Goal: Task Accomplishment & Management: Complete application form

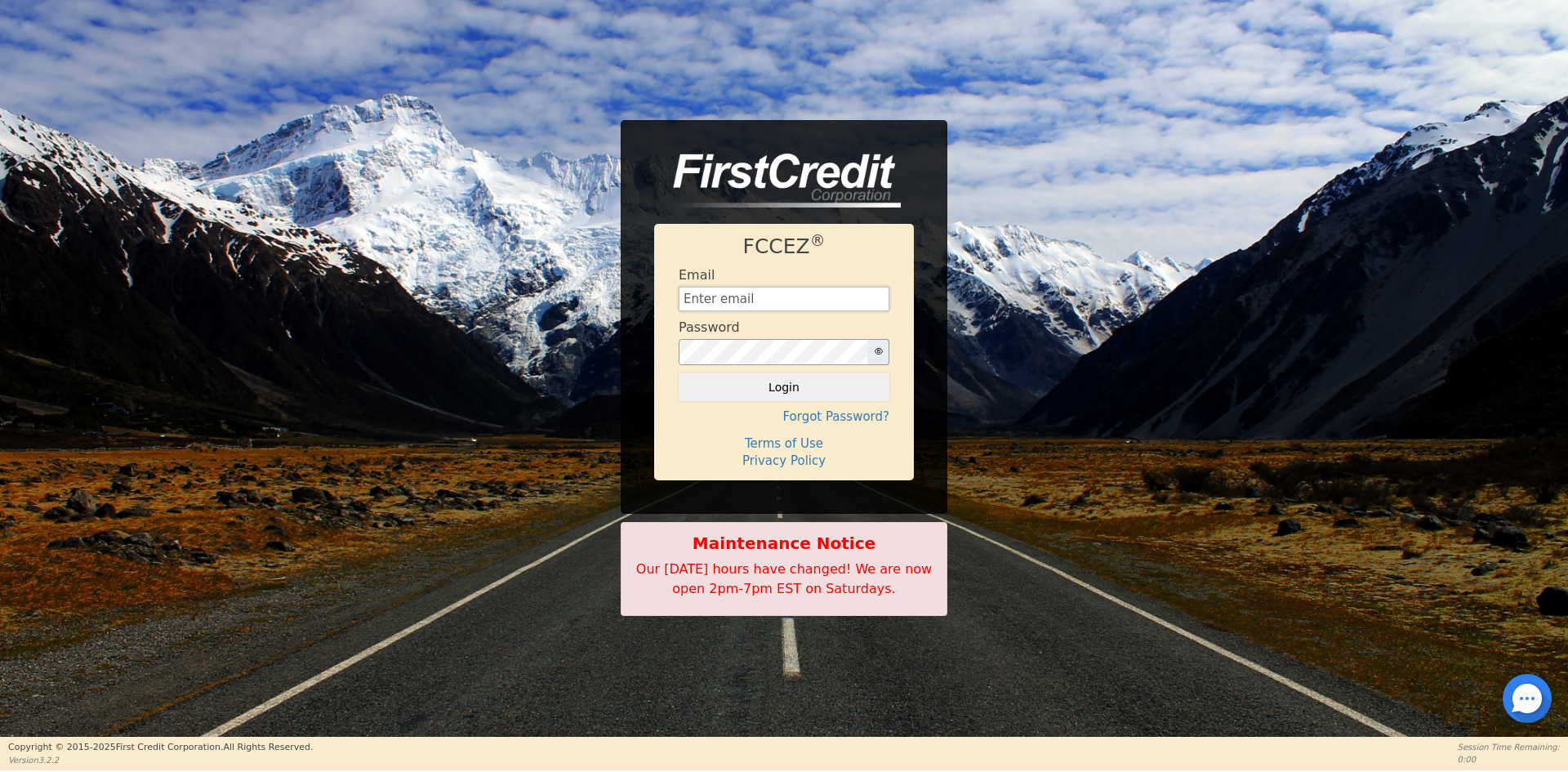
type input "[EMAIL_ADDRESS][DOMAIN_NAME]"
click at [699, 399] on button "Login" at bounding box center [783, 386] width 211 height 27
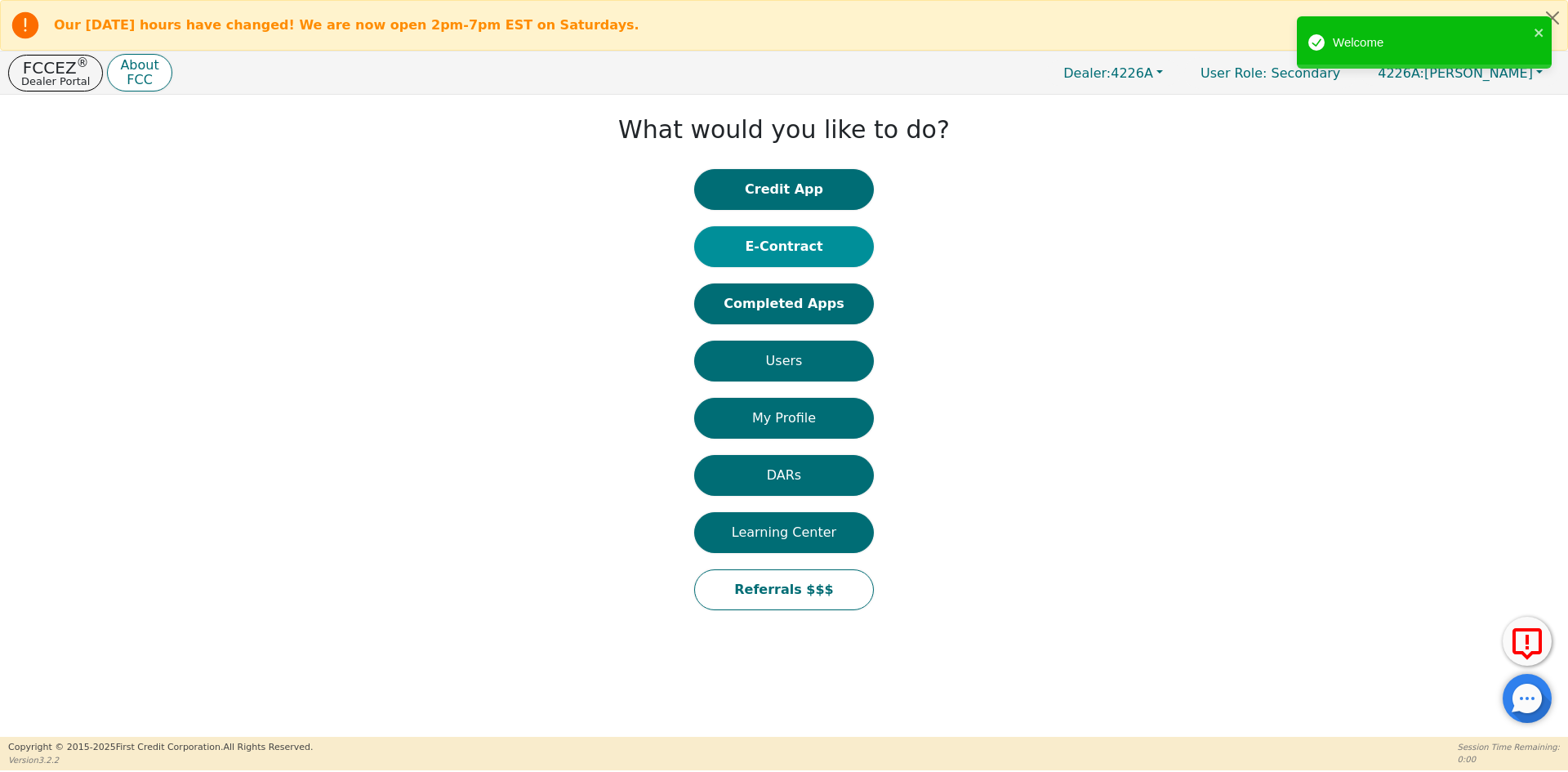
click at [860, 236] on button "E-Contract" at bounding box center [784, 246] width 180 height 41
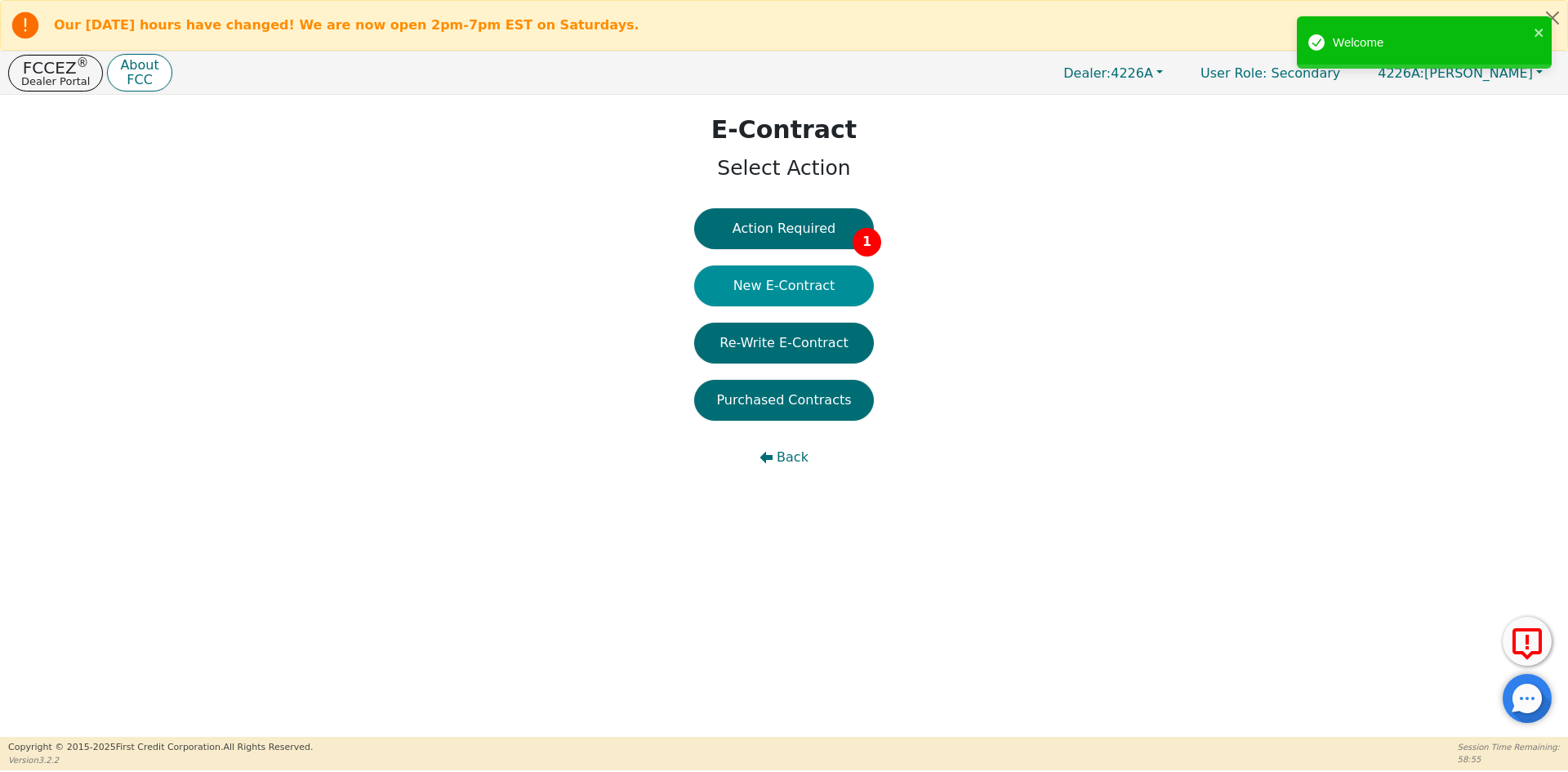
click at [809, 289] on button "New E-Contract" at bounding box center [784, 286] width 180 height 41
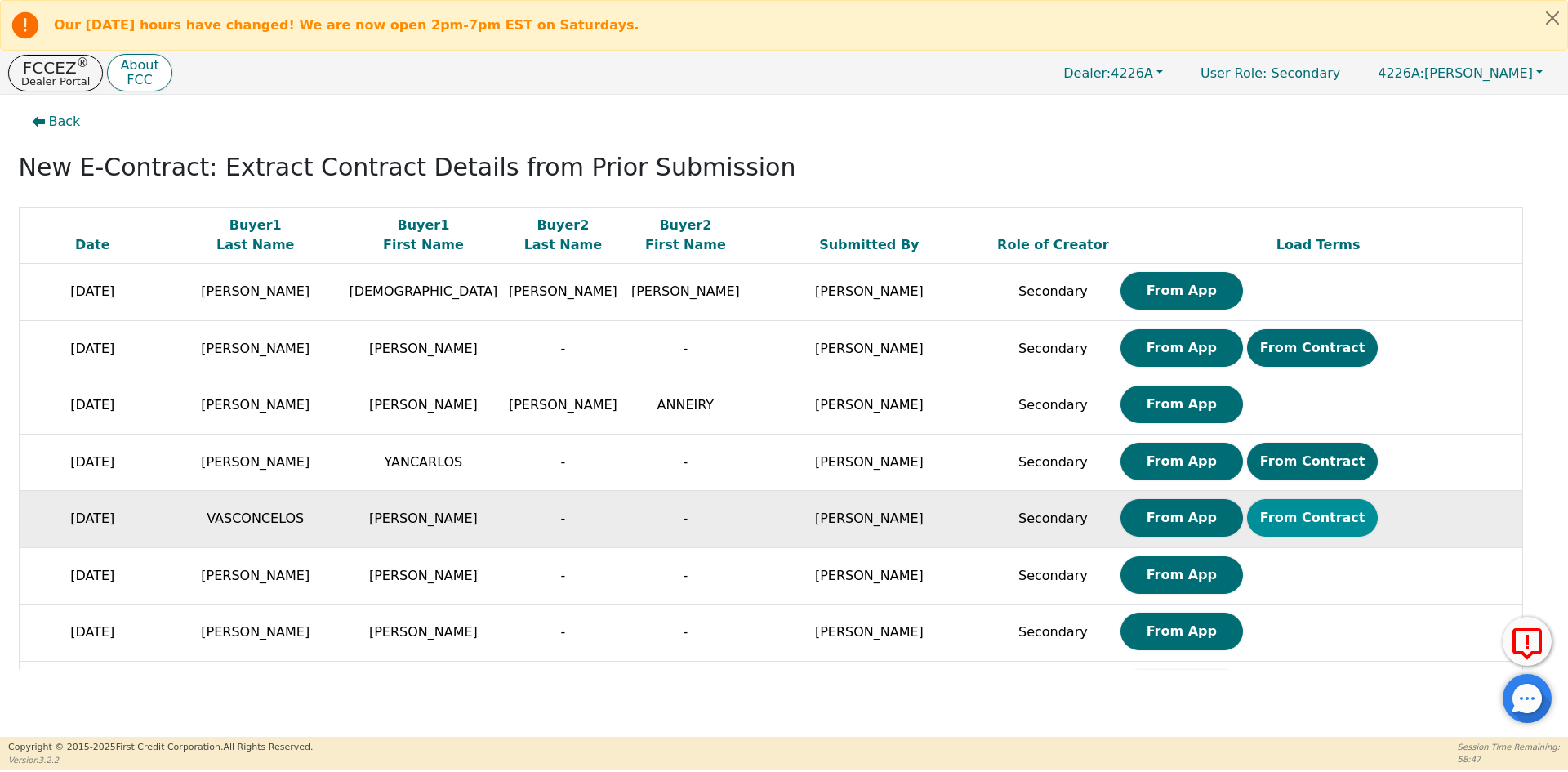
click at [1247, 519] on button "From Contract" at bounding box center [1312, 518] width 131 height 38
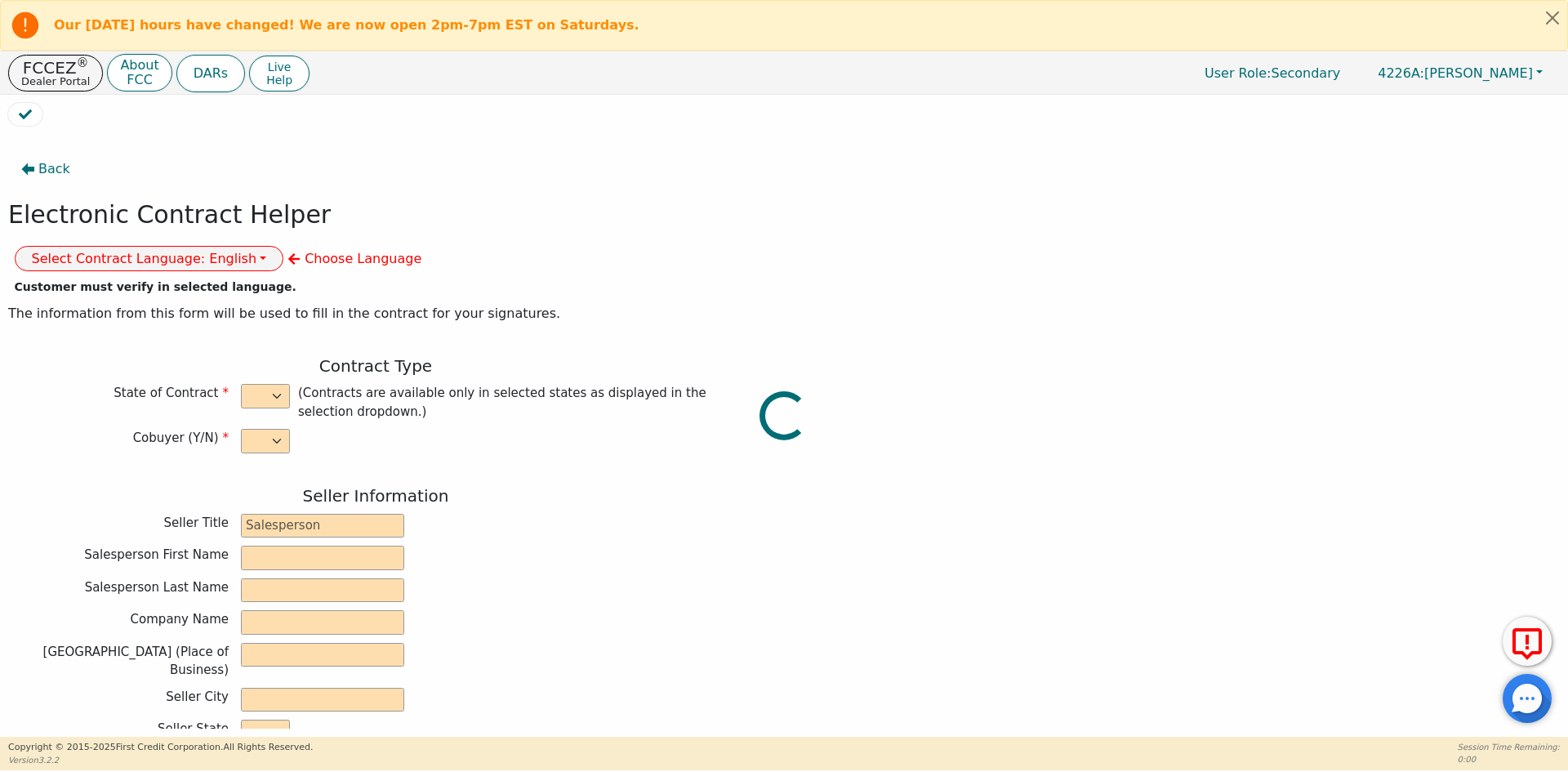
select select "n"
type input "ANALISTA"
type input "[PERSON_NAME]"
type input "GERMAN"
type input "DIAMOND PERFECT. DBA AQUAFEEL"
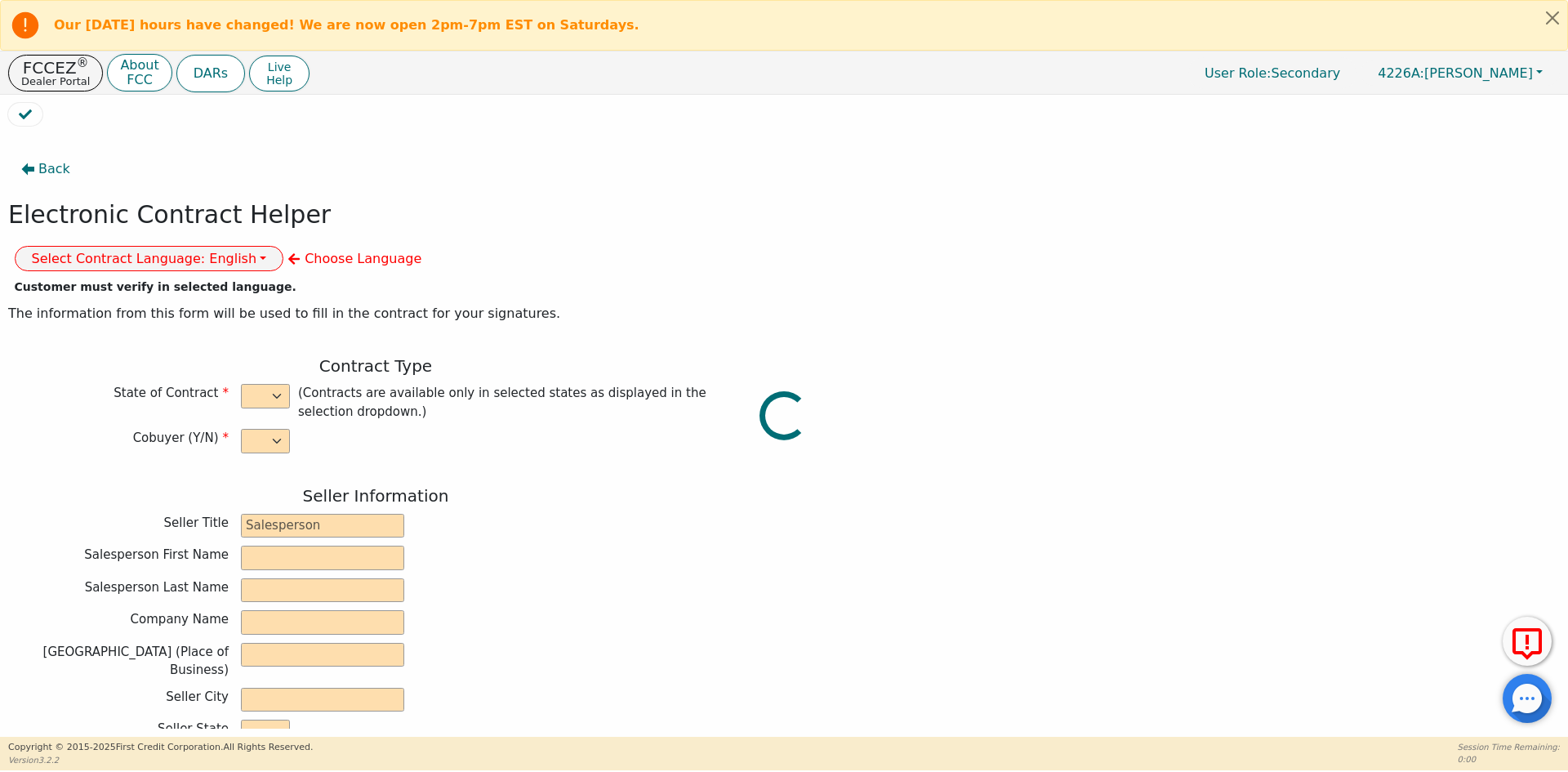
type input "[STREET_ADDRESS]"
type input "WAKE FOREST"
select select "NC"
type input "27587"
type input "WATER PURIFICATION SYSTEM"
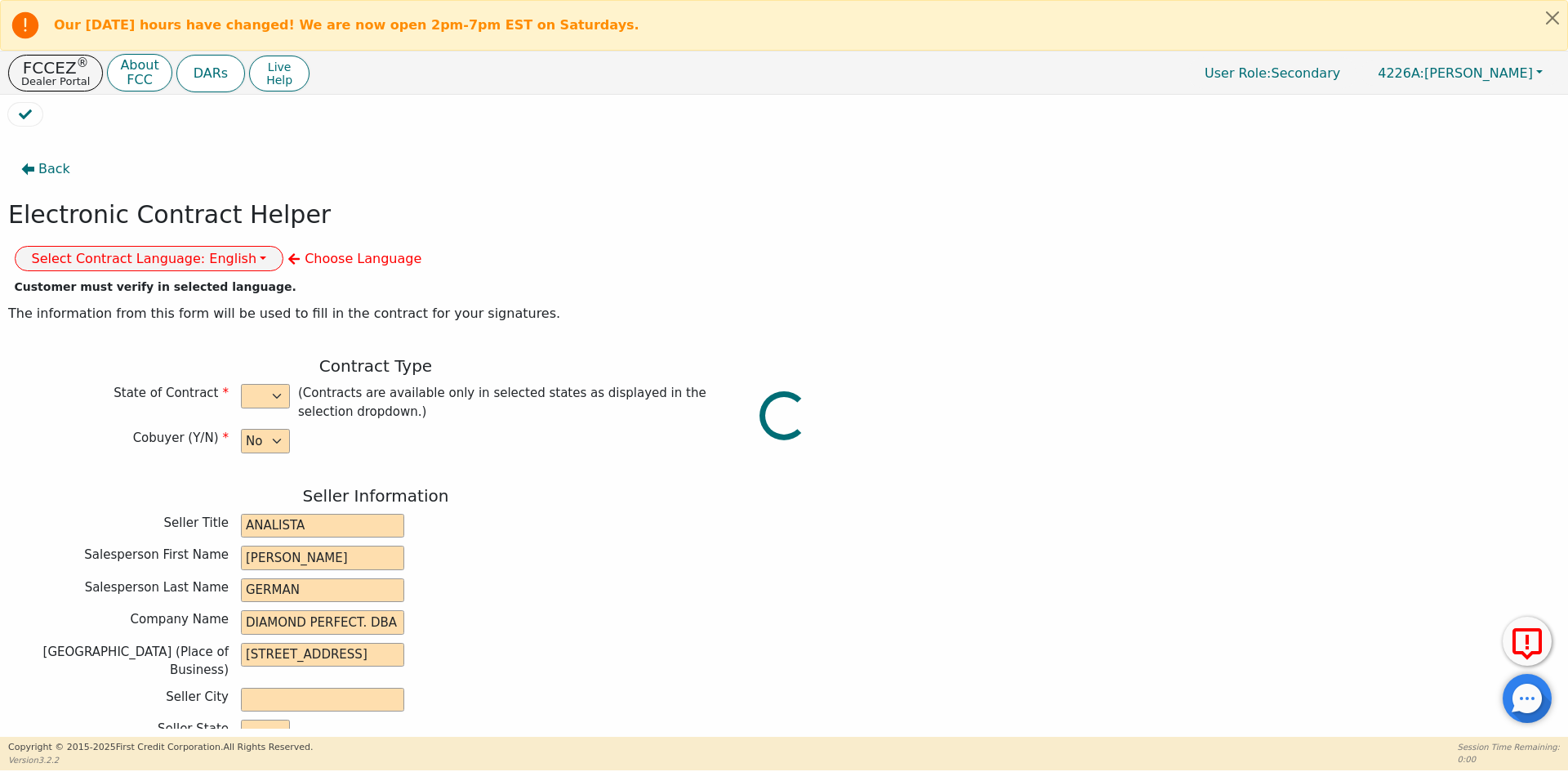
type input "AQUAFEEL"
type input "W525"
type input "[PERSON_NAME]"
type input "VASCONCELOS"
type input "[EMAIL_ADDRESS][DOMAIN_NAME]"
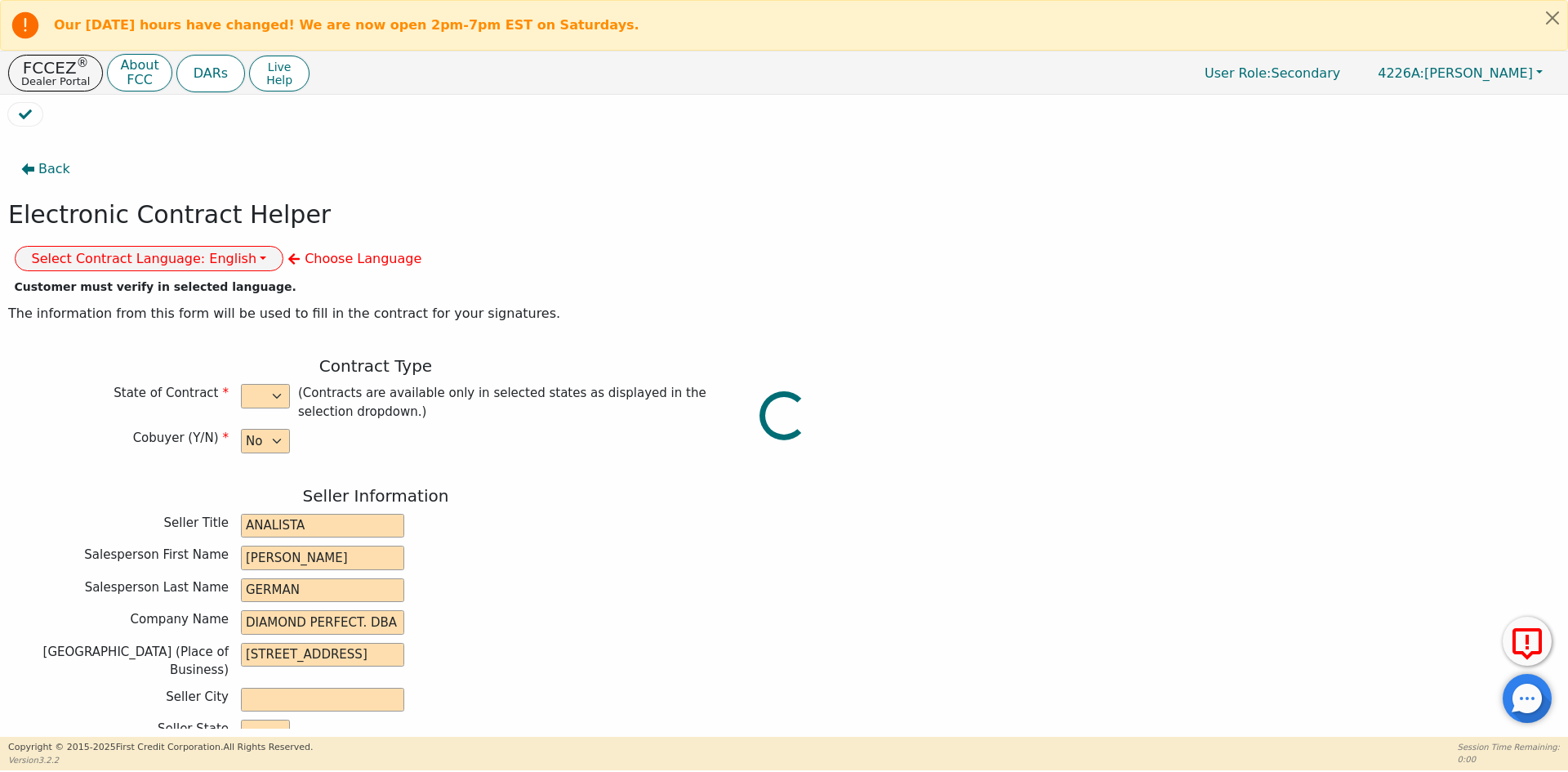
type input "[EMAIL_ADDRESS][DOMAIN_NAME]"
type input "[STREET_ADDRESS]"
type input "[GEOGRAPHIC_DATA]"
select select "FL"
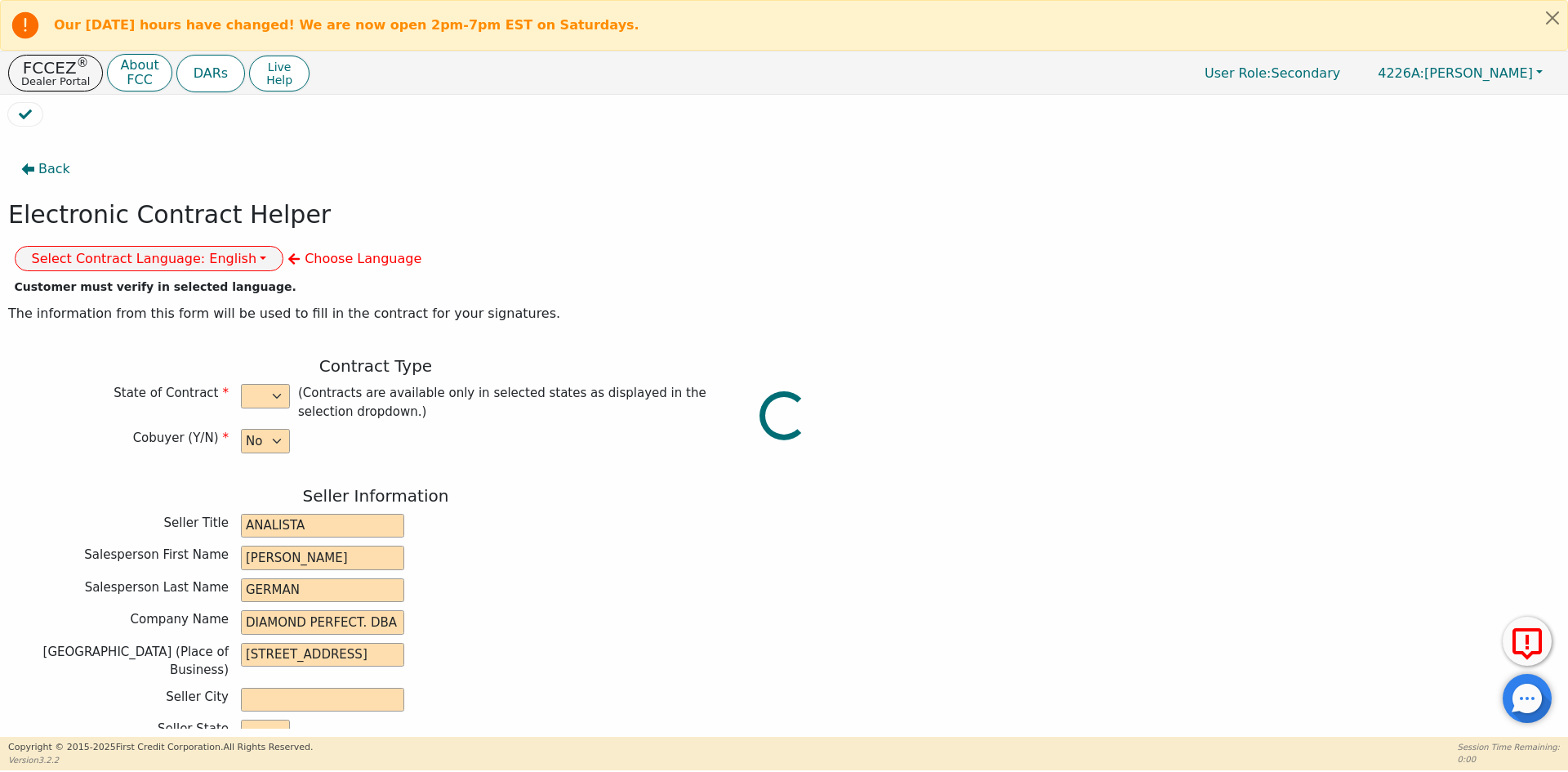
type input "33073"
type input "[DATE]"
type input "10.99"
type input "[DATE]"
type input "72"
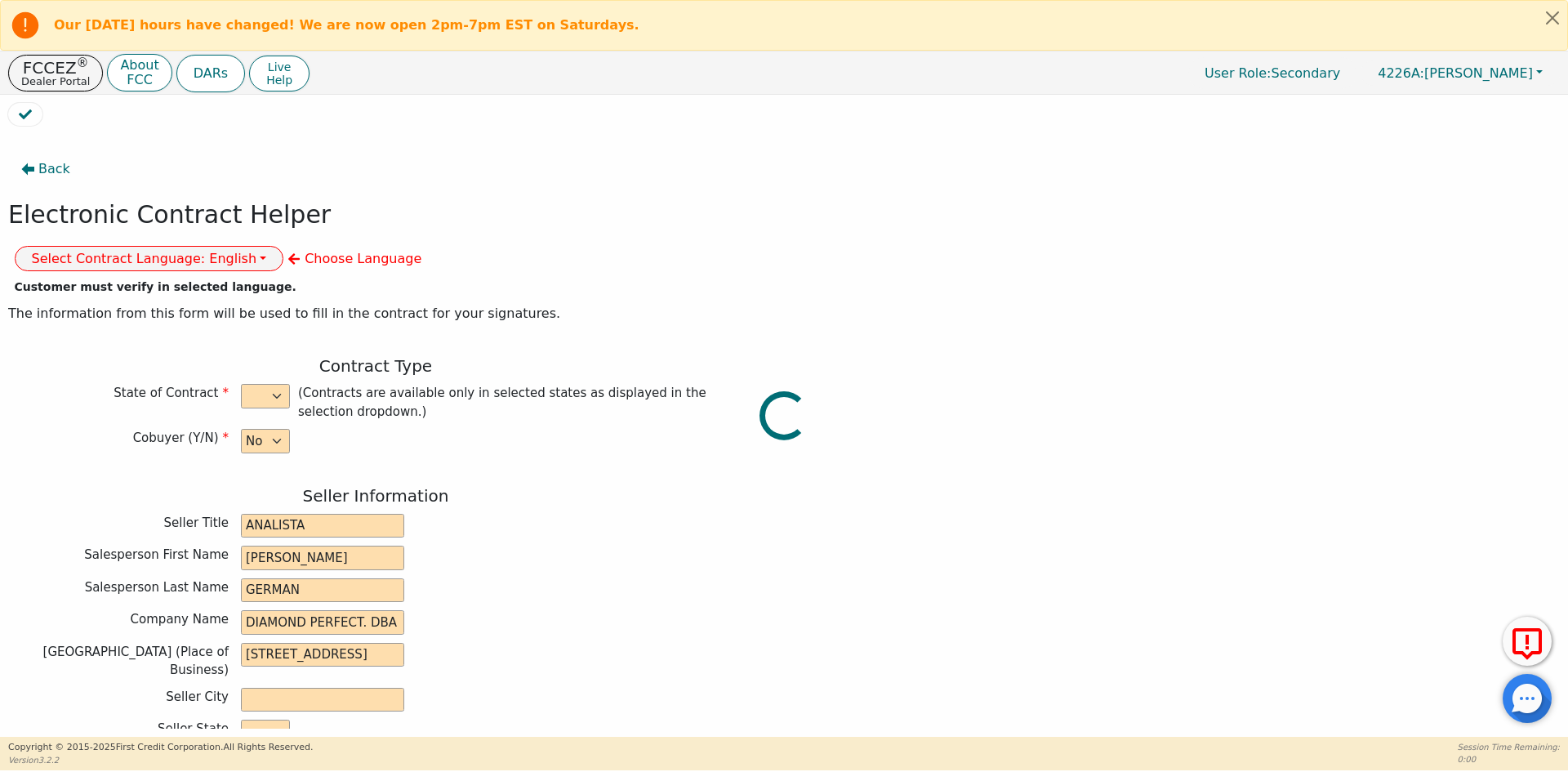
type input "0"
type input "7880180947134"
type input "2981.25"
type input "0.00"
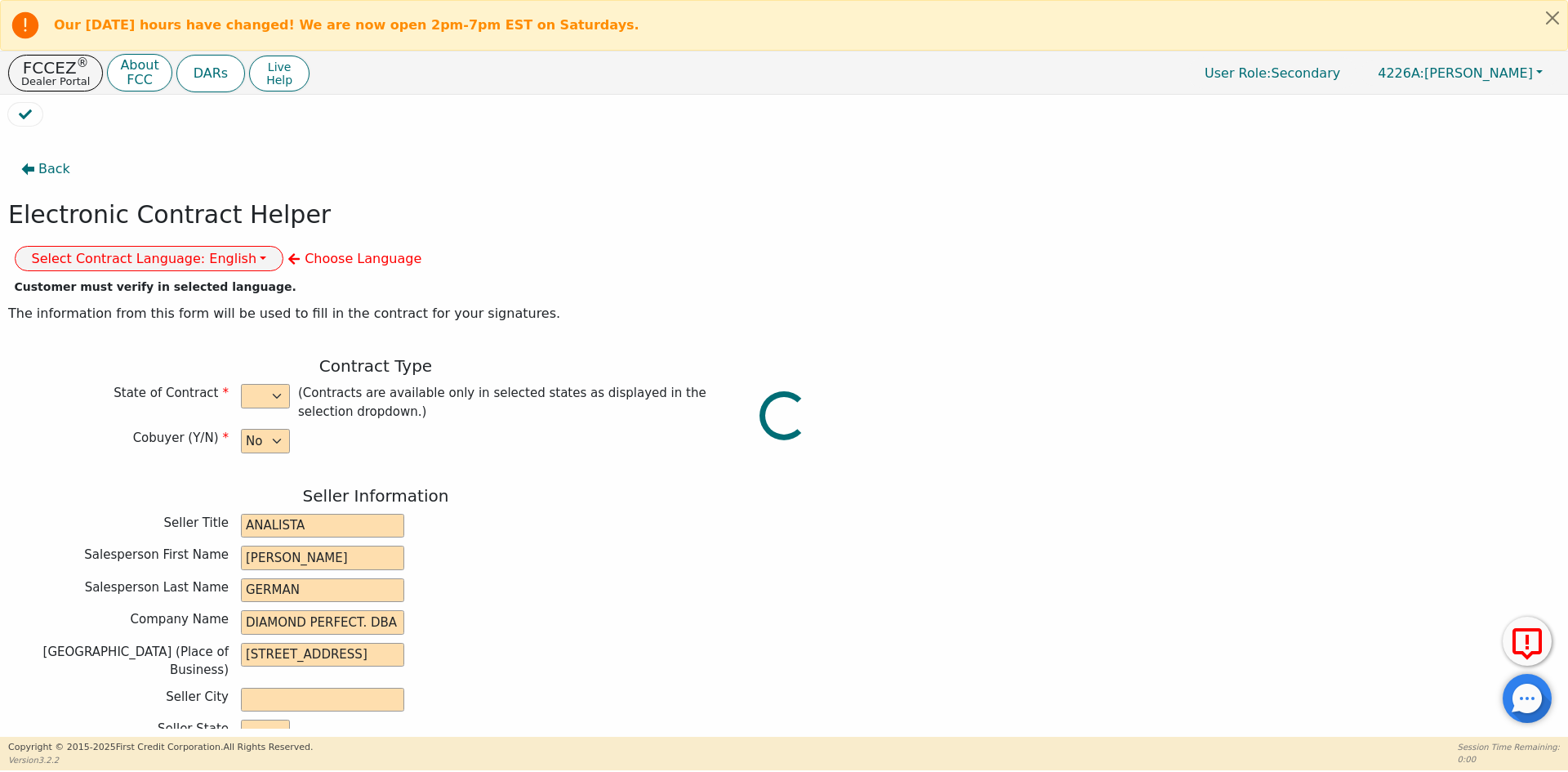
type input "0.00"
type input "500.00"
type input "8.75"
type input "2490.00"
type input "3411.36"
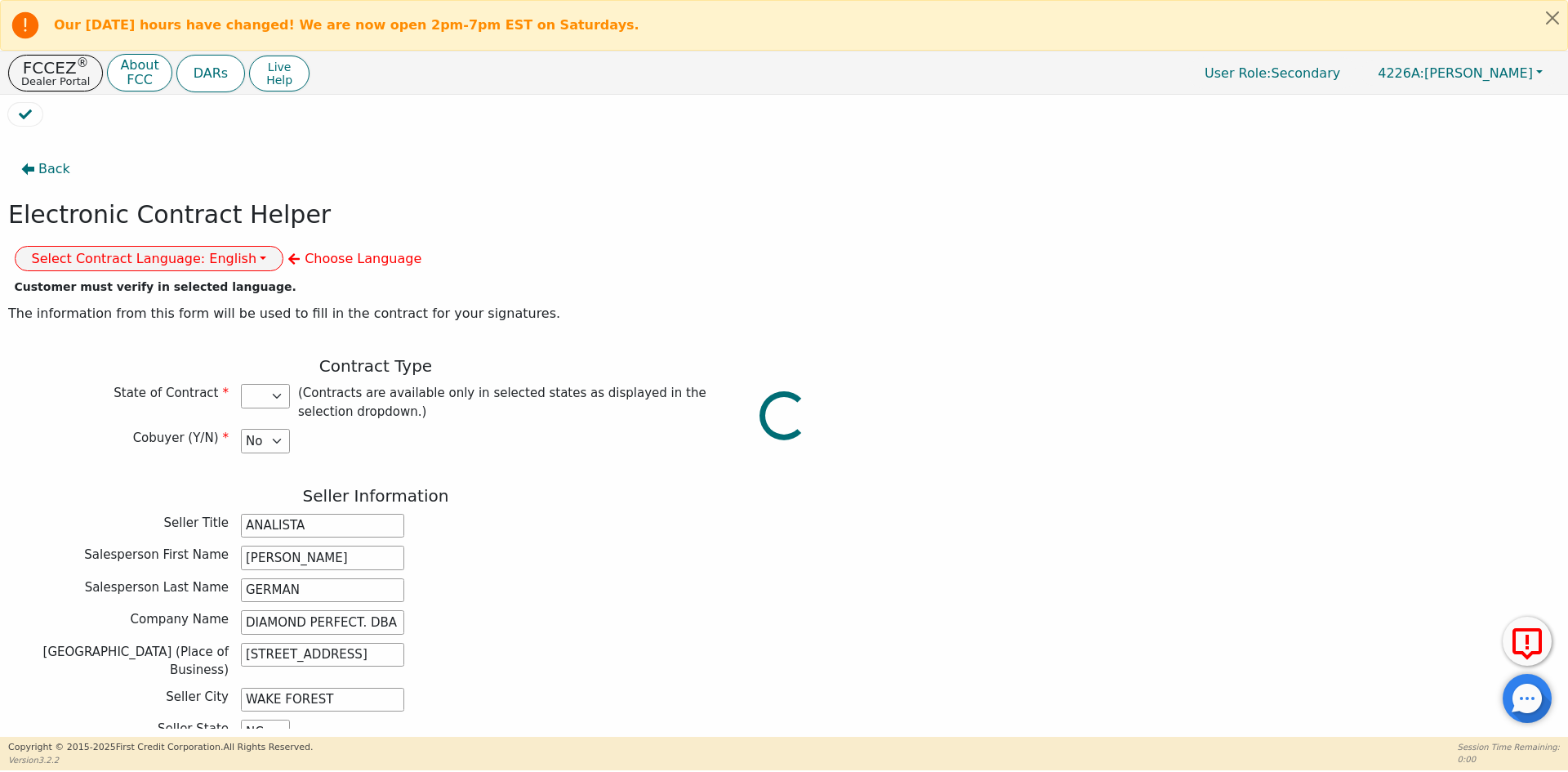
select select "FL"
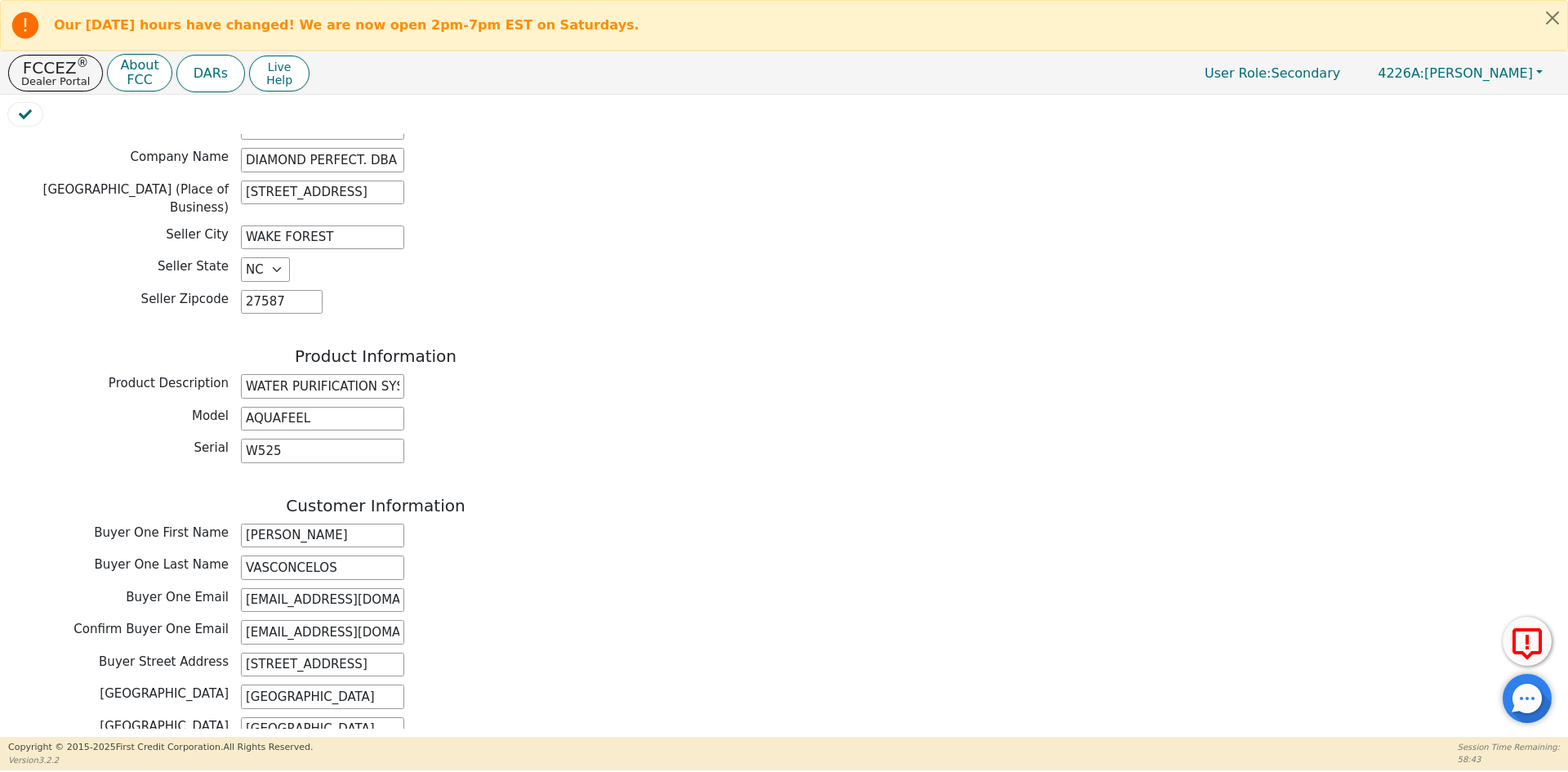
scroll to position [491, 0]
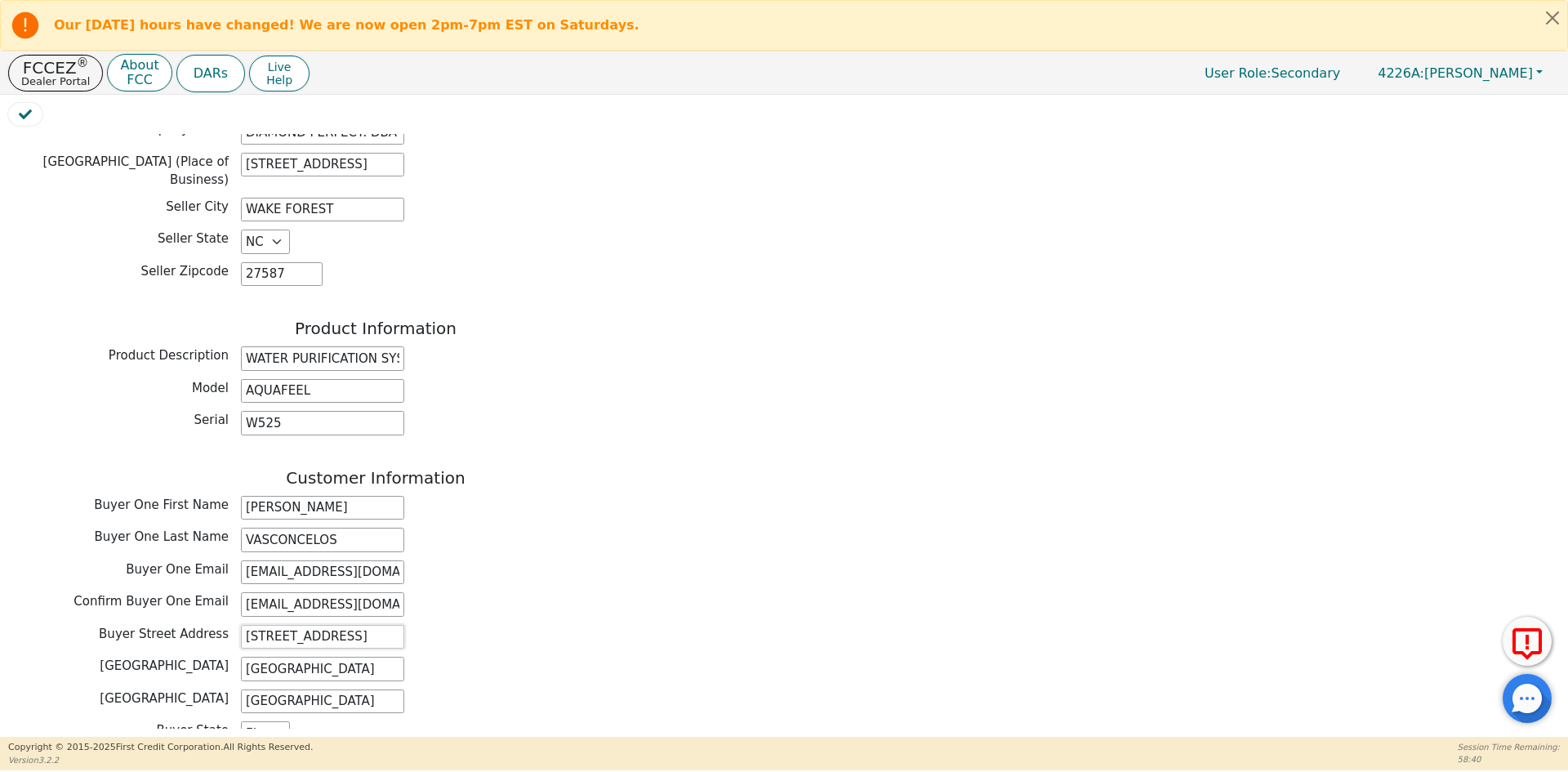
drag, startPoint x: 243, startPoint y: 593, endPoint x: 409, endPoint y: 596, distance: 166.0
click at [409, 625] on div "[GEOGRAPHIC_DATA] Address [STREET_ADDRESS]" at bounding box center [375, 637] width 735 height 25
paste input "[GEOGRAPHIC_DATA][STREET_ADDRESS]"
click at [286, 625] on input "[STREET_ADDRESS][PERSON_NAME]" at bounding box center [322, 637] width 163 height 25
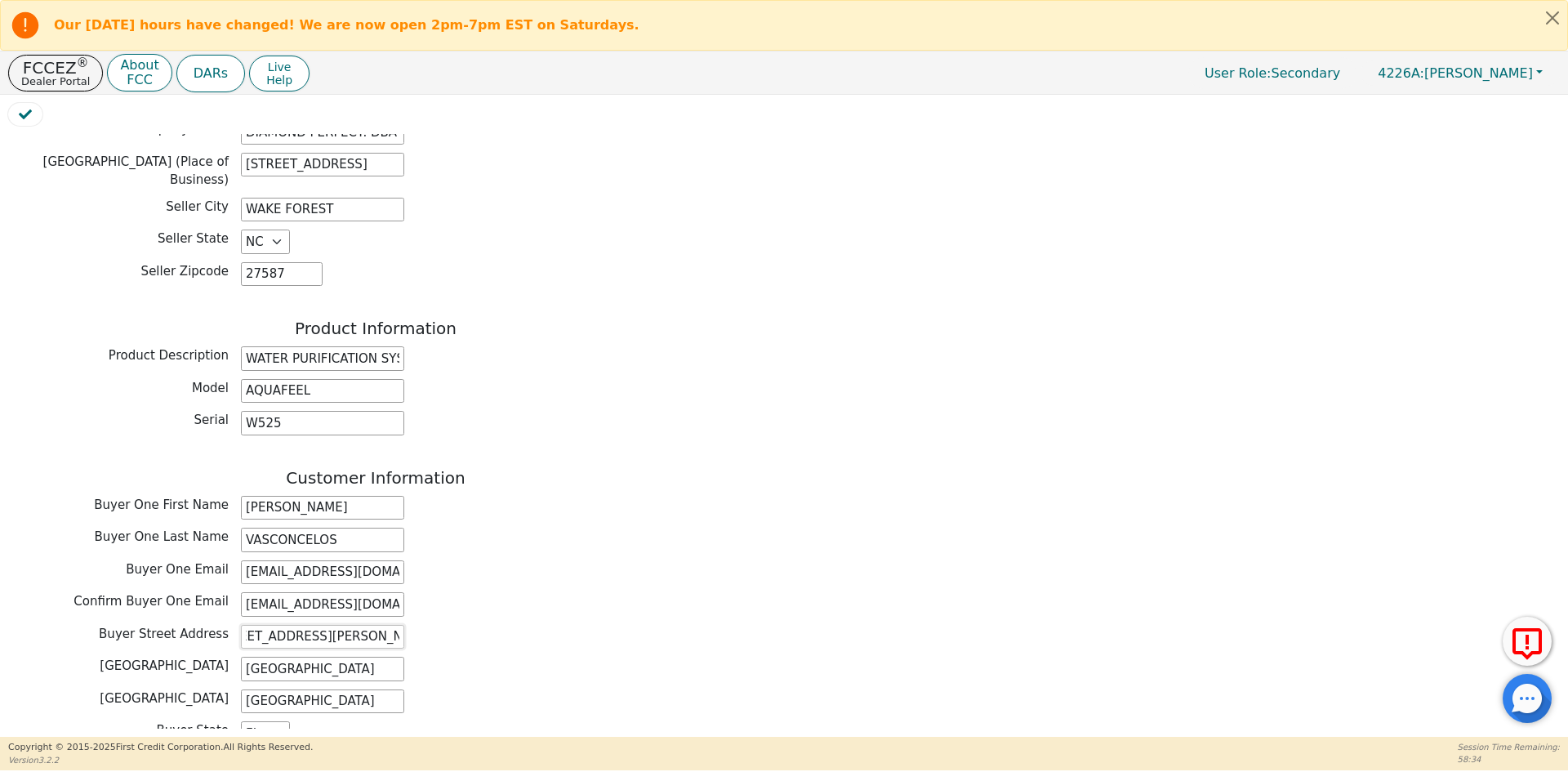
click at [257, 625] on input "[STREET_ADDRESS][PERSON_NAME]" at bounding box center [322, 637] width 163 height 25
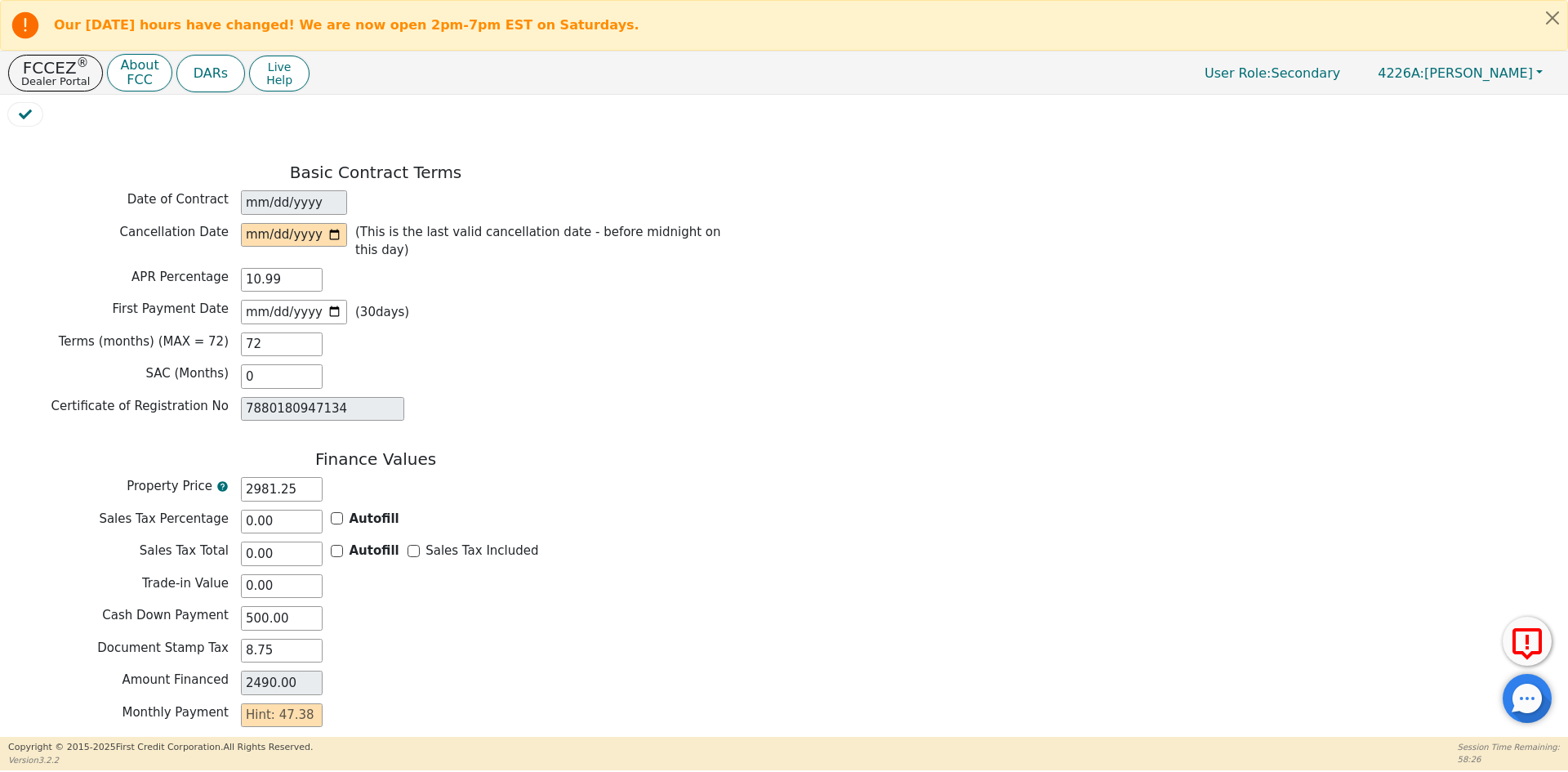
scroll to position [1111, 0]
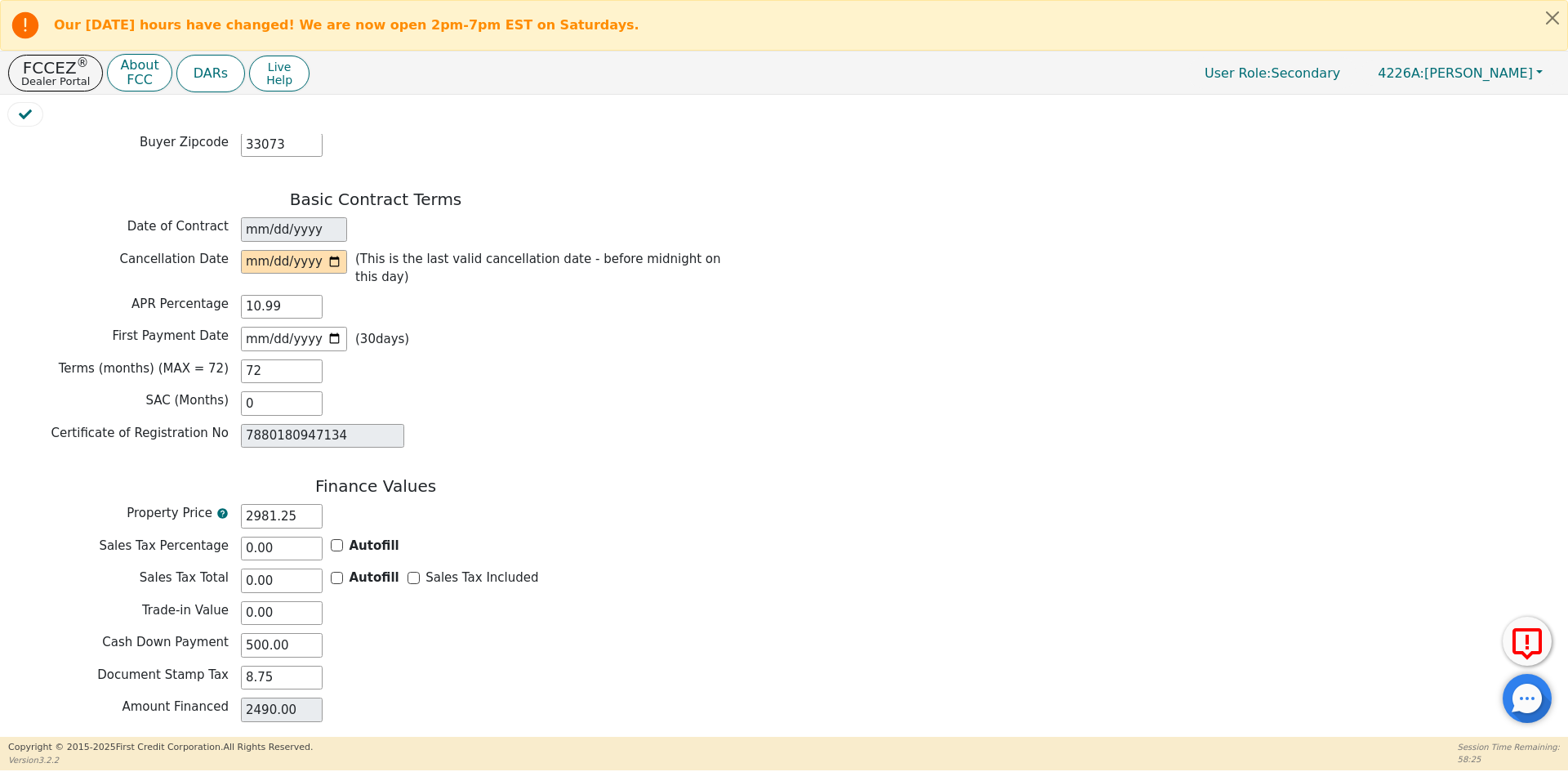
type input "[STREET_ADDRESS][PERSON_NAME]"
click at [333, 250] on input "date" at bounding box center [294, 262] width 106 height 25
type input "[DATE]"
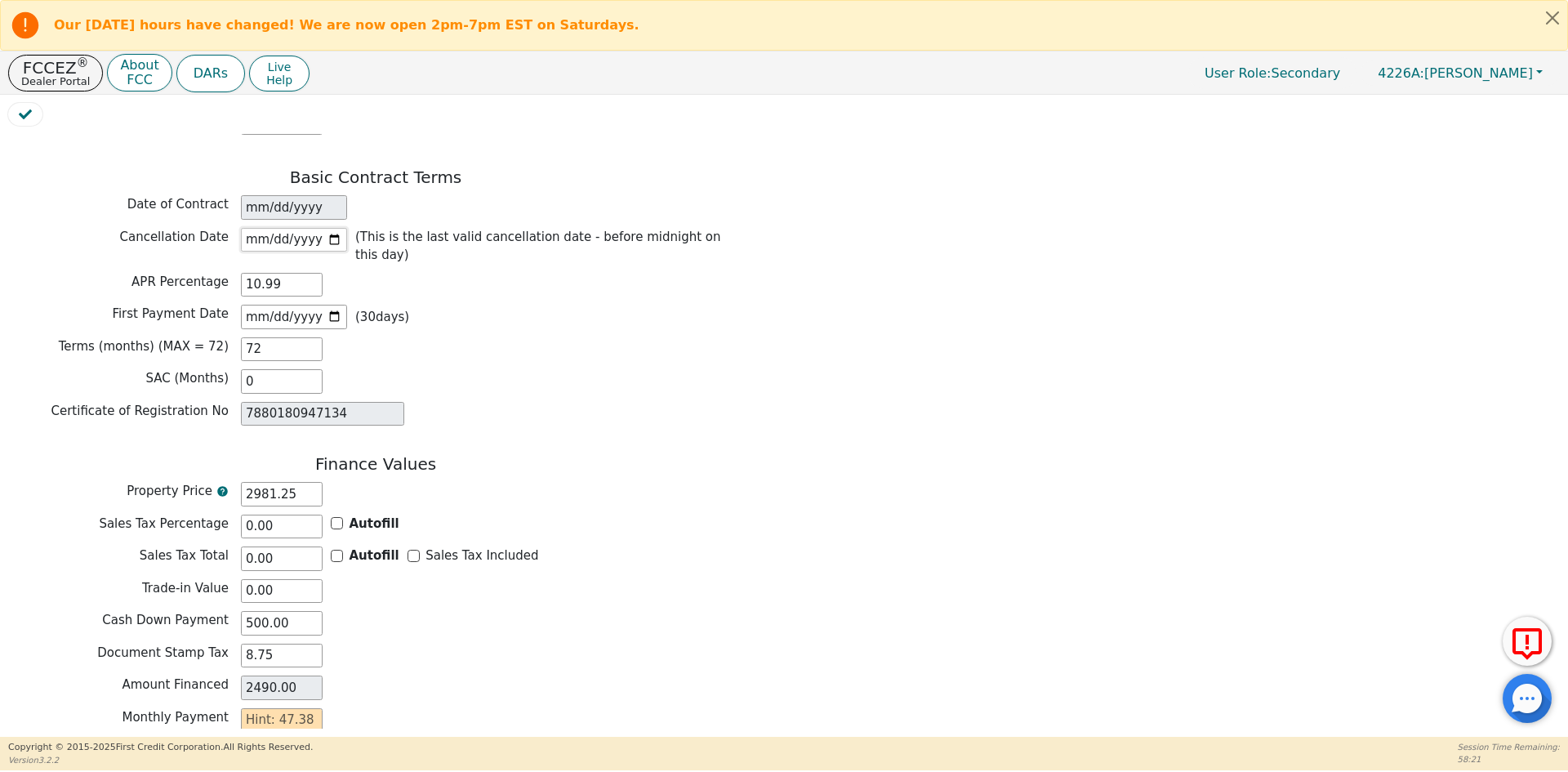
scroll to position [1193, 0]
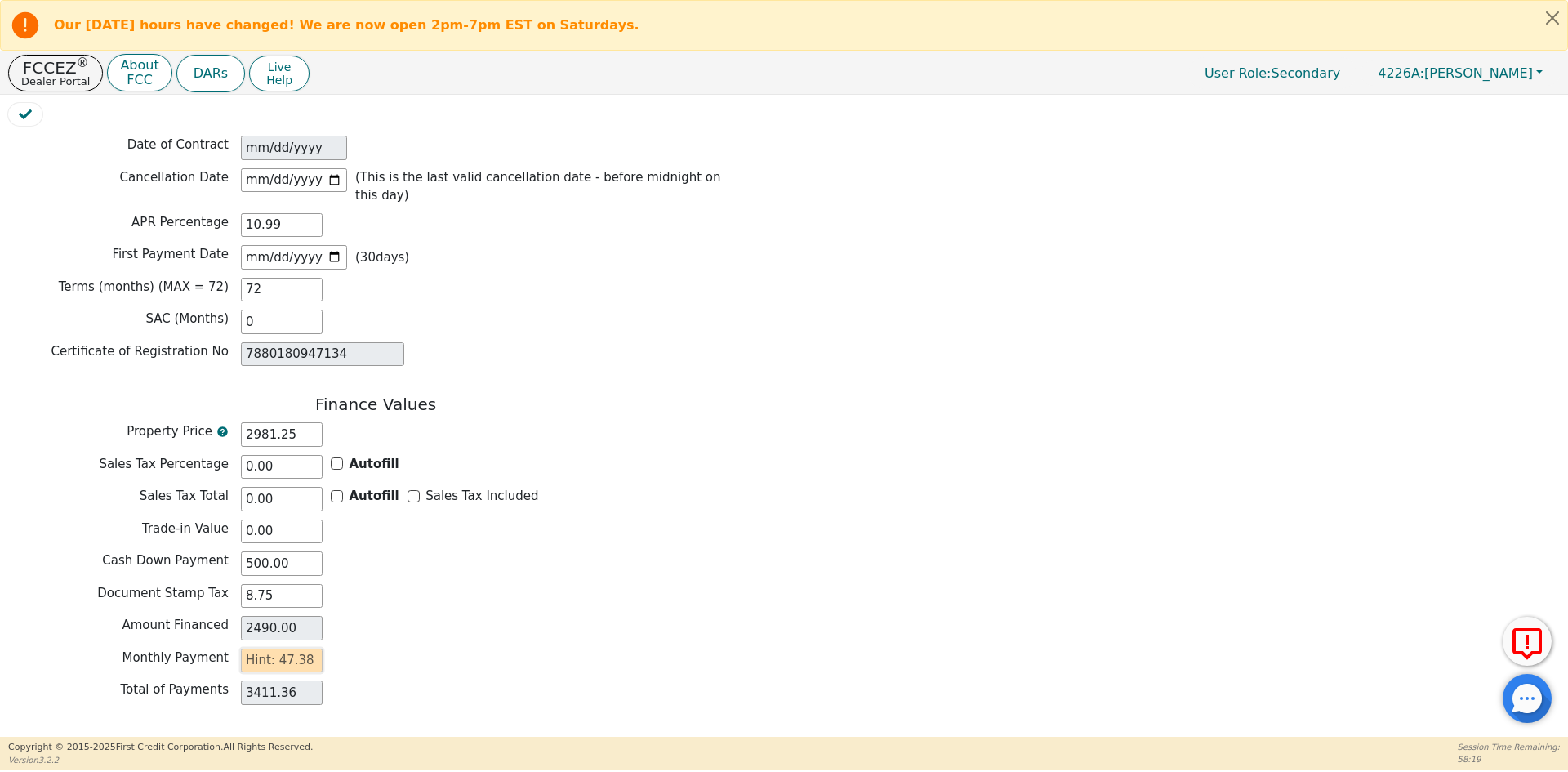
click at [280, 648] on input "text" at bounding box center [281, 661] width 82 height 25
click at [627, 556] on div "Finance Values Property Price 2981.25 Sales Tax Percentage 0.00 Autofill Sales …" at bounding box center [375, 553] width 735 height 319
click at [259, 648] on input "text" at bounding box center [281, 661] width 82 height 25
type input "4"
type input "288.00"
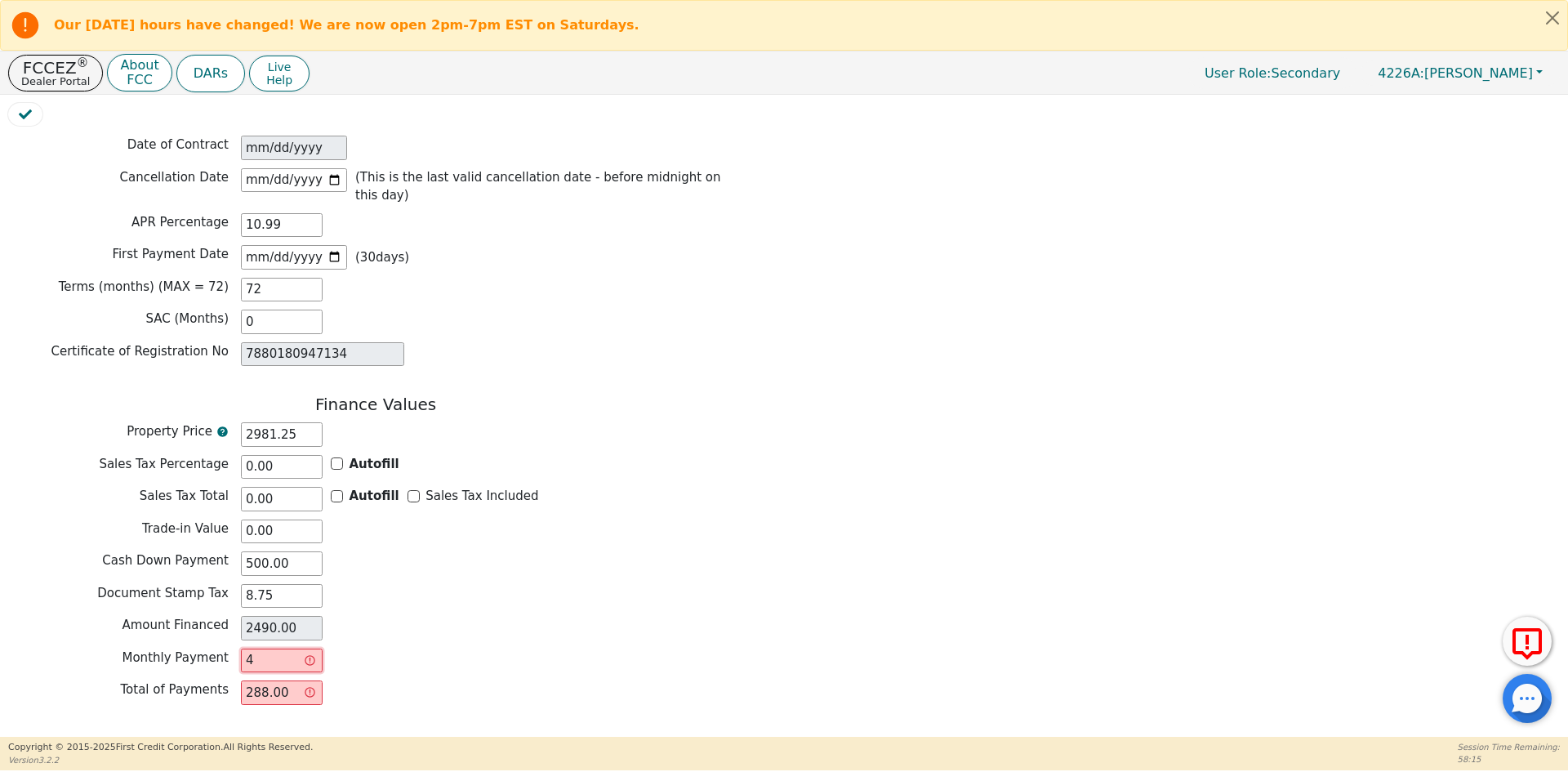
type input "47"
type input "3384.00"
type input "47.3"
type input "3405.60"
type input "47.38"
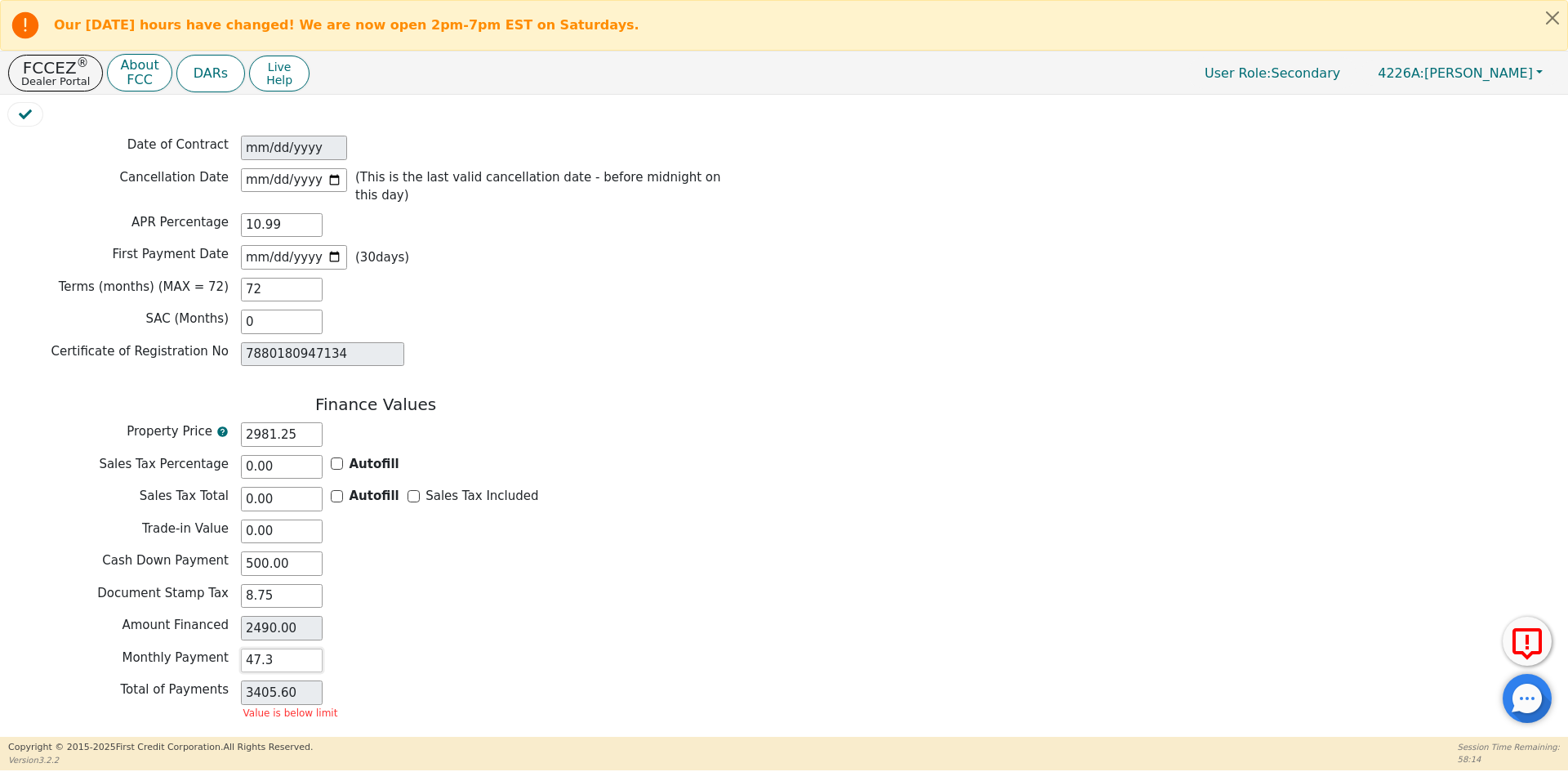
type input "3411.36"
type input "47.38"
click at [662, 584] on div "Document Stamp Tax 8.75" at bounding box center [375, 596] width 735 height 25
click at [131, 738] on button "Review & Begin Contract" at bounding box center [102, 756] width 189 height 38
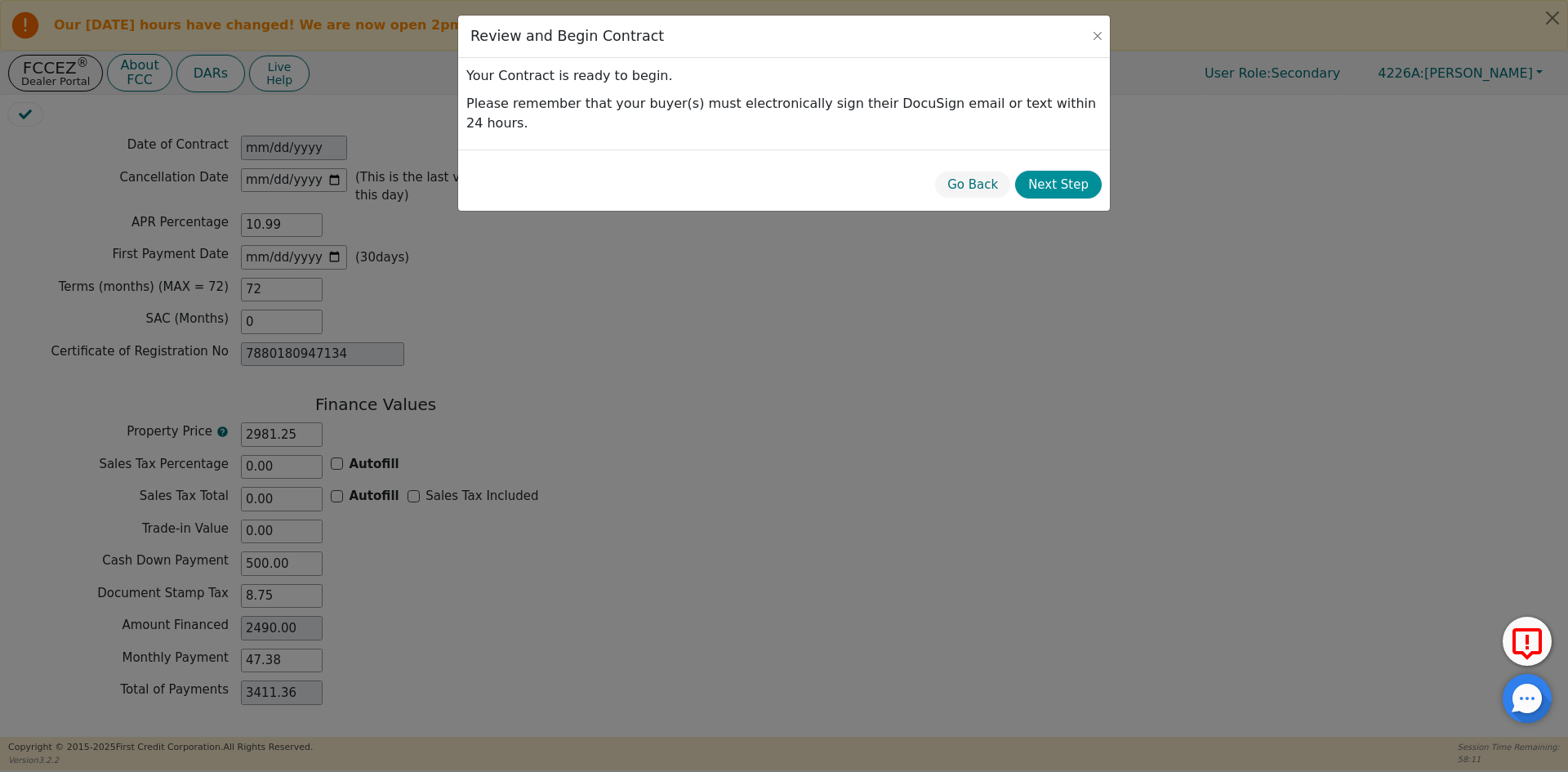
click at [1056, 171] on button "Next Step" at bounding box center [1058, 185] width 86 height 28
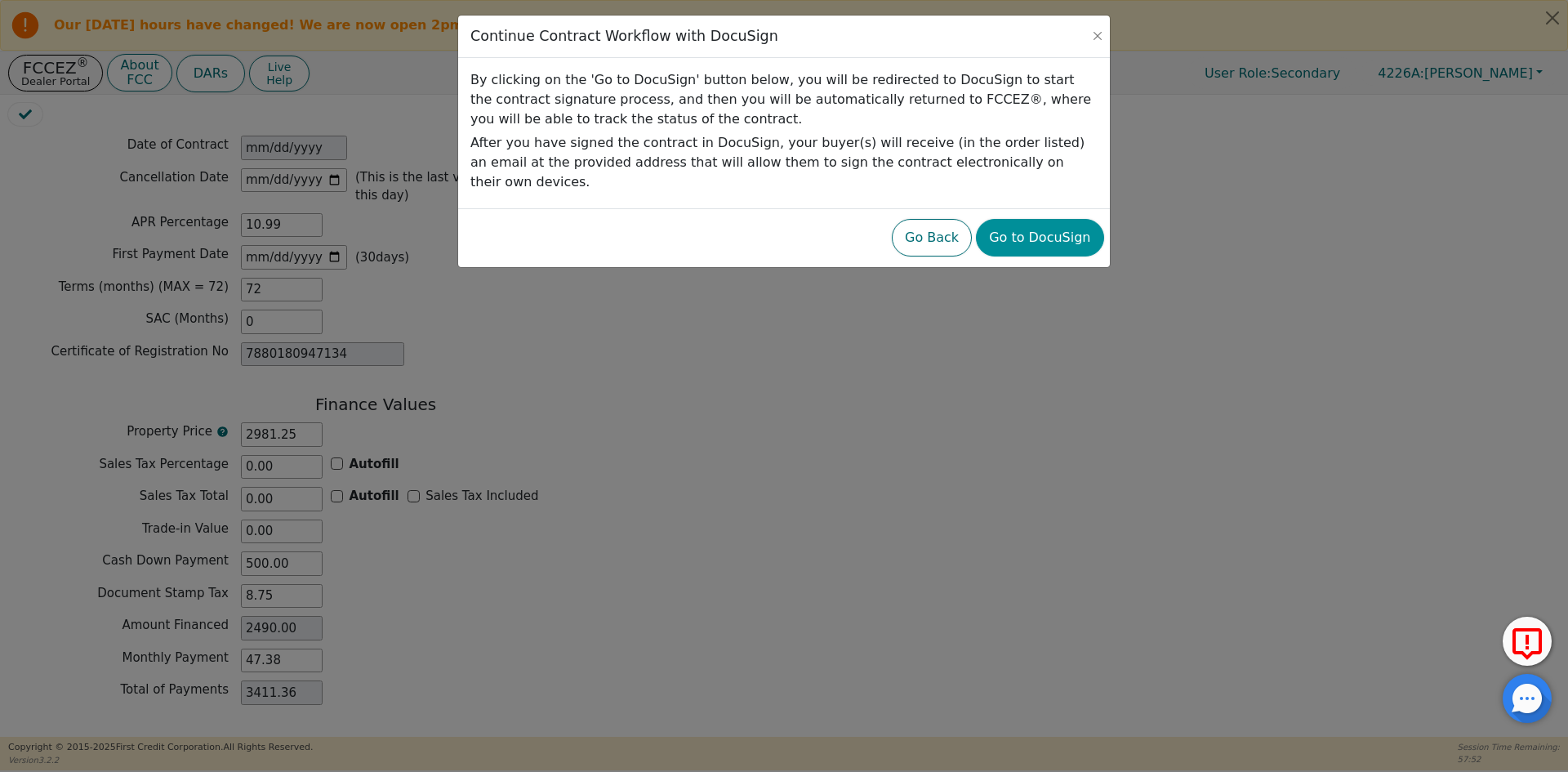
click at [1064, 233] on button "Go to DocuSign" at bounding box center [1039, 237] width 127 height 38
